Goal: Task Accomplishment & Management: Manage account settings

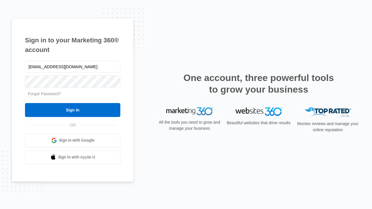
type input "[EMAIL_ADDRESS][DOMAIN_NAME]"
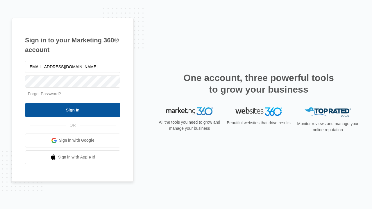
click at [73, 110] on input "Sign In" at bounding box center [72, 110] width 95 height 14
